Goal: Task Accomplishment & Management: Use online tool/utility

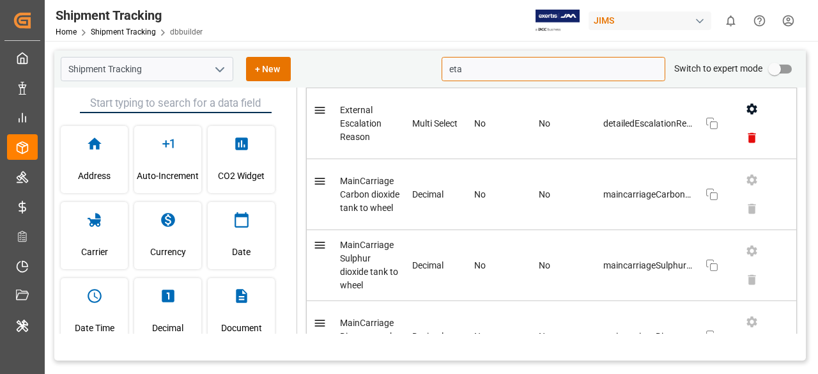
scroll to position [632, 0]
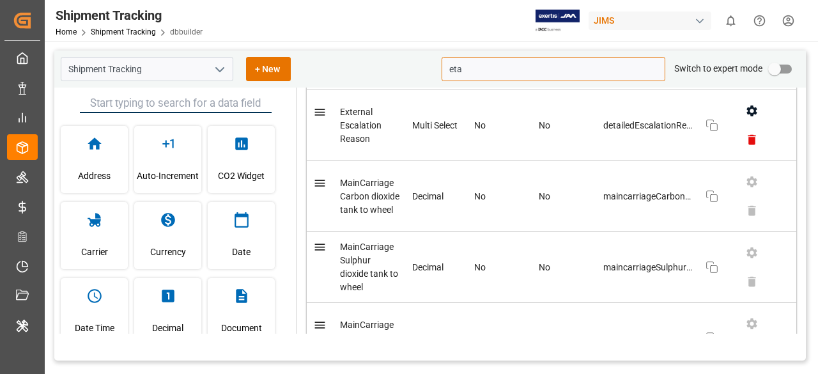
drag, startPoint x: 462, startPoint y: 66, endPoint x: 443, endPoint y: 68, distance: 18.6
click at [443, 68] on input "eta" at bounding box center [553, 69] width 224 height 24
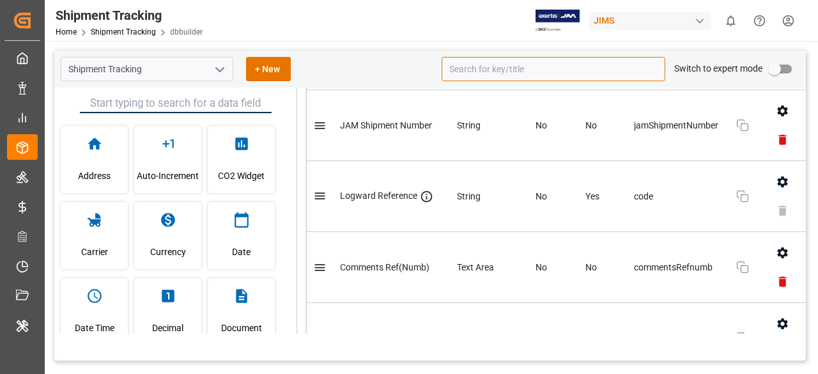
paste input "etaFinalDestination"
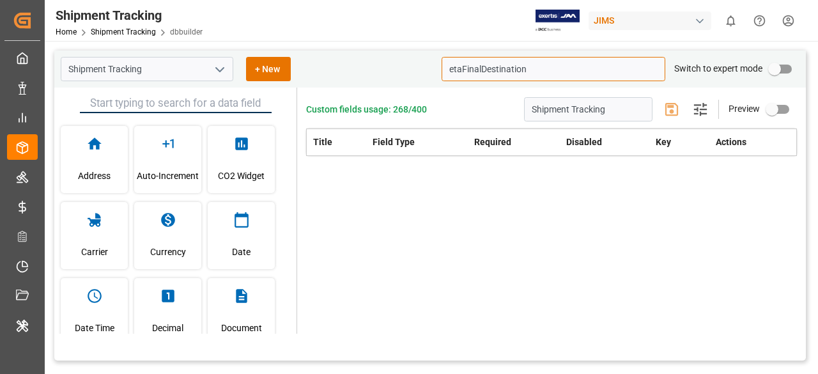
scroll to position [0, 0]
type input "etaFinalDestination"
